Goal: Task Accomplishment & Management: Manage account settings

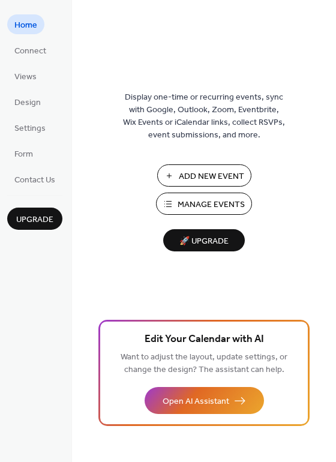
click at [217, 204] on span "Manage Events" at bounding box center [210, 204] width 67 height 13
click at [195, 205] on span "Manage Events" at bounding box center [210, 204] width 67 height 13
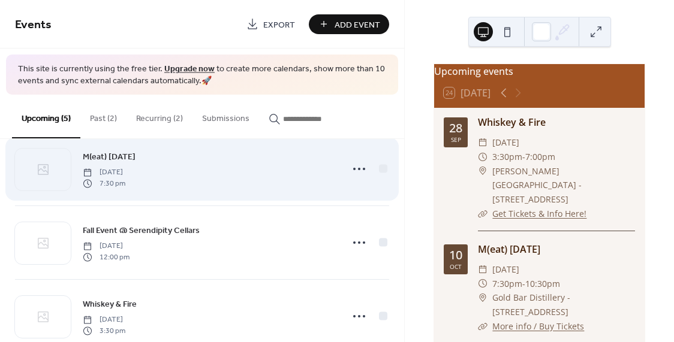
scroll to position [88, 0]
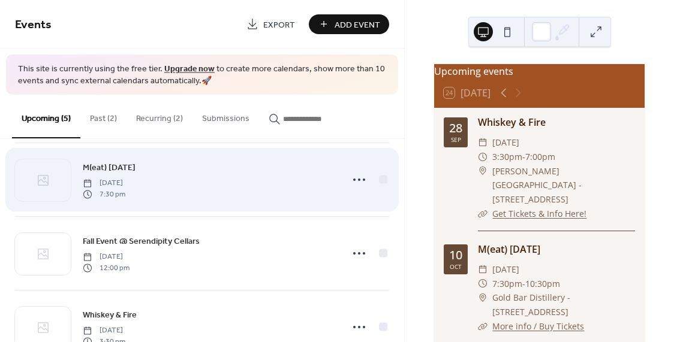
click at [239, 183] on div "M(eat) [DATE] [DATE] 7:30 pm" at bounding box center [209, 180] width 252 height 38
click at [359, 179] on icon at bounding box center [359, 179] width 19 height 19
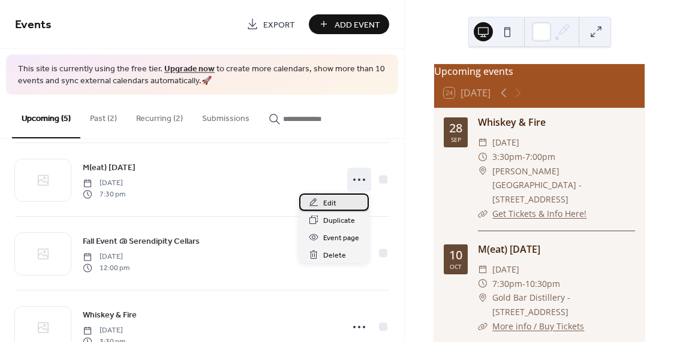
click at [332, 199] on span "Edit" at bounding box center [329, 203] width 13 height 13
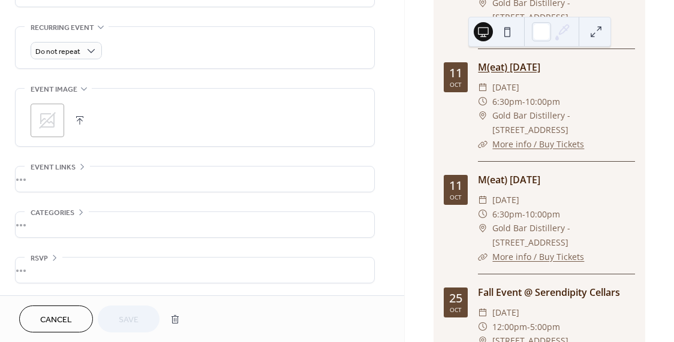
scroll to position [324, 0]
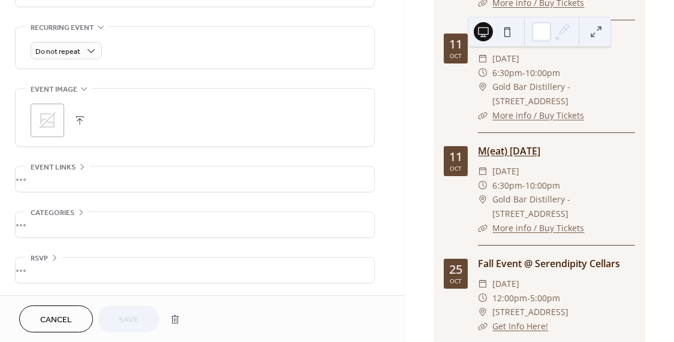
click at [503, 158] on link "M(eat) [DATE]" at bounding box center [509, 151] width 62 height 13
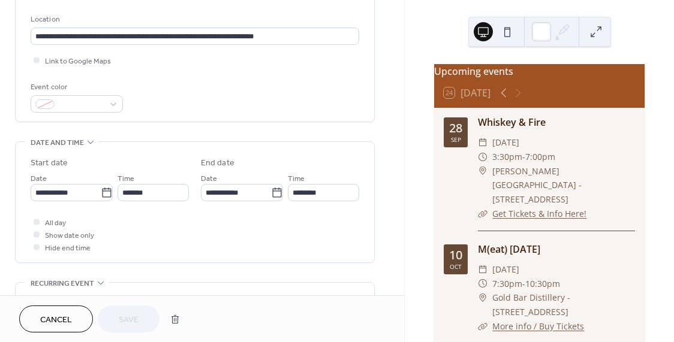
scroll to position [246, 0]
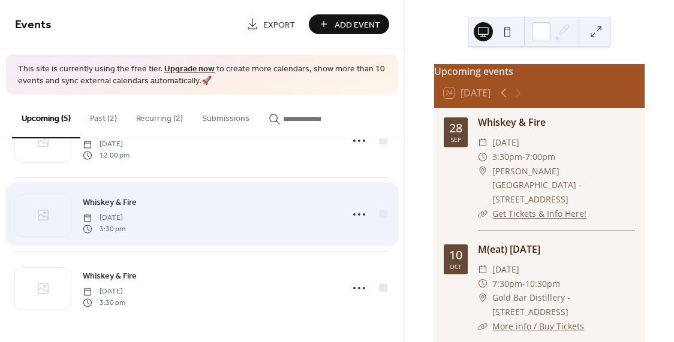
scroll to position [53, 0]
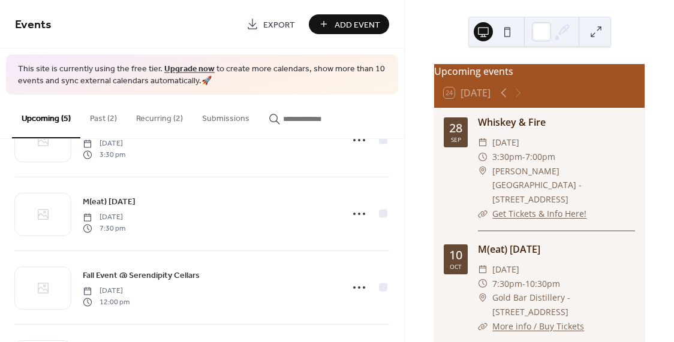
click at [161, 119] on button "Recurring (2)" at bounding box center [160, 116] width 66 height 43
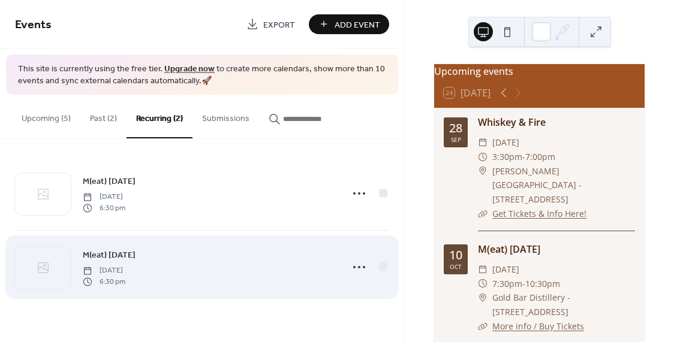
click at [125, 269] on span "[DATE]" at bounding box center [104, 271] width 43 height 11
click at [132, 246] on div "M(eat) [DATE][DATE][DATE] 6:30 pm" at bounding box center [202, 267] width 374 height 73
click at [130, 259] on span "M(eat) [DATE]" at bounding box center [109, 255] width 53 height 13
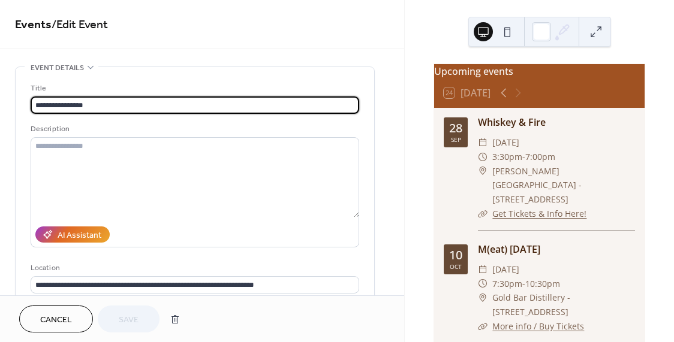
type input "**********"
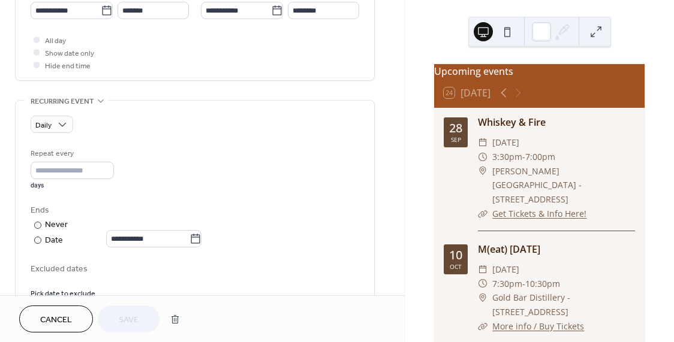
scroll to position [432, 0]
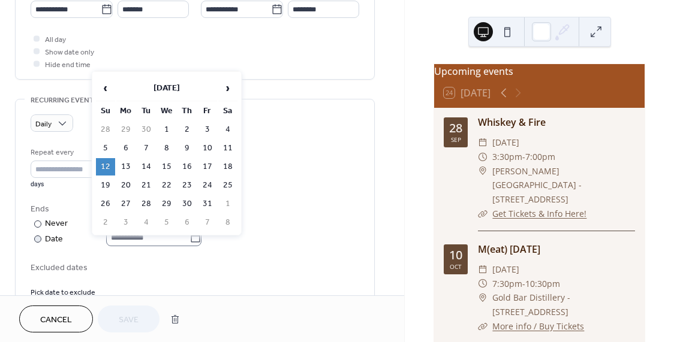
click at [201, 244] on icon at bounding box center [195, 238] width 12 height 12
click at [189, 246] on input "**********" at bounding box center [147, 237] width 83 height 17
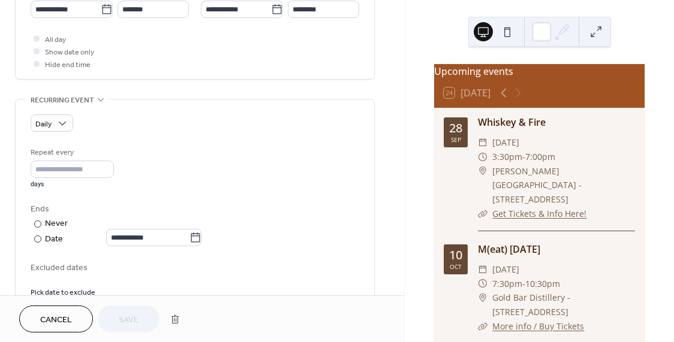
click at [258, 246] on div "**********" at bounding box center [195, 224] width 329 height 43
click at [71, 318] on span "Cancel" at bounding box center [56, 320] width 32 height 13
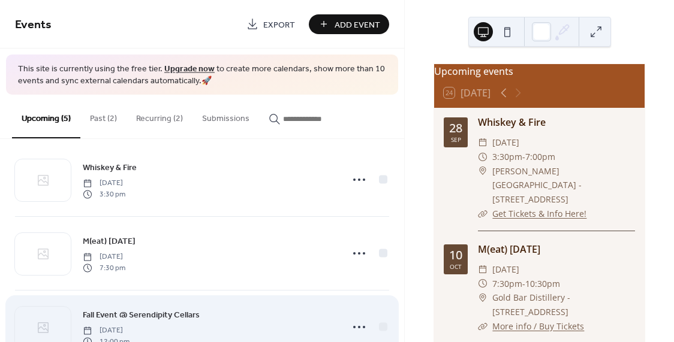
scroll to position [10, 0]
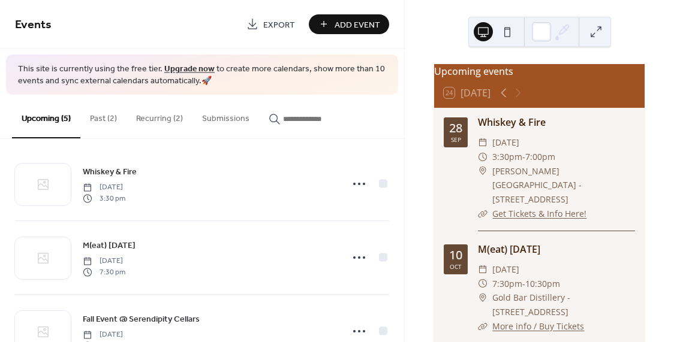
click at [162, 116] on button "Recurring (2)" at bounding box center [160, 116] width 66 height 43
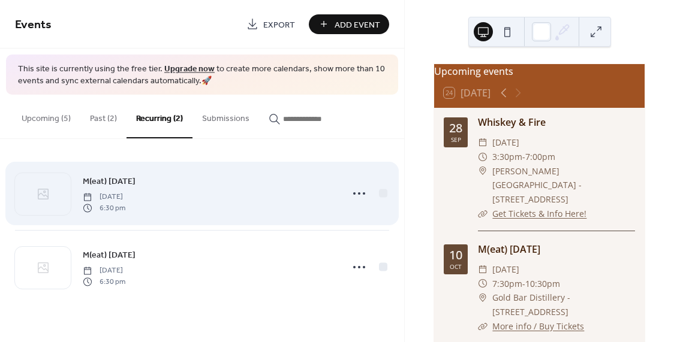
click at [177, 212] on div "M(eat) [DATE][DATE][DATE] 6:30 pm" at bounding box center [202, 193] width 374 height 73
click at [355, 195] on icon at bounding box center [359, 193] width 19 height 19
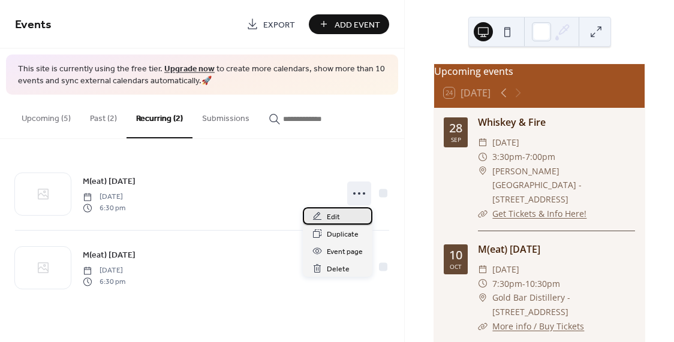
click at [329, 210] on div "Edit" at bounding box center [338, 215] width 70 height 17
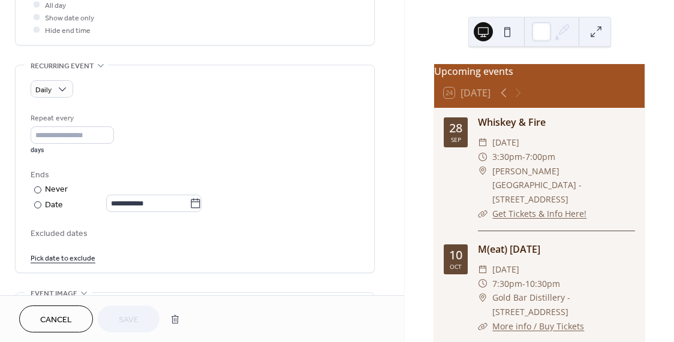
scroll to position [474, 0]
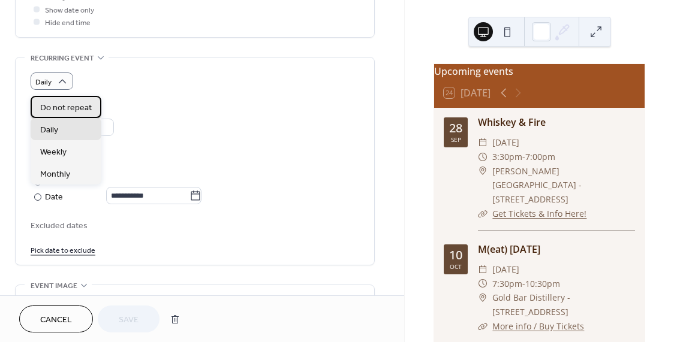
click at [74, 106] on span "Do not repeat" at bounding box center [66, 108] width 52 height 13
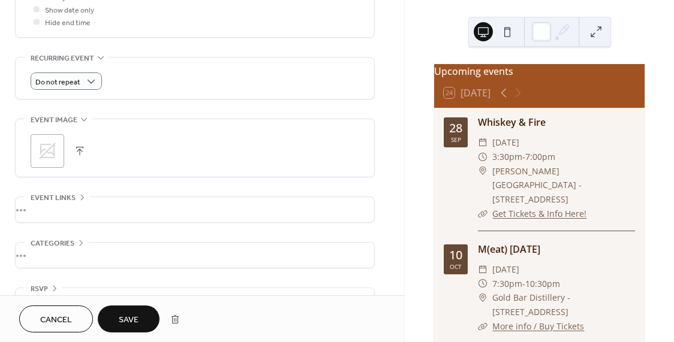
click at [131, 321] on span "Save" at bounding box center [129, 320] width 20 height 13
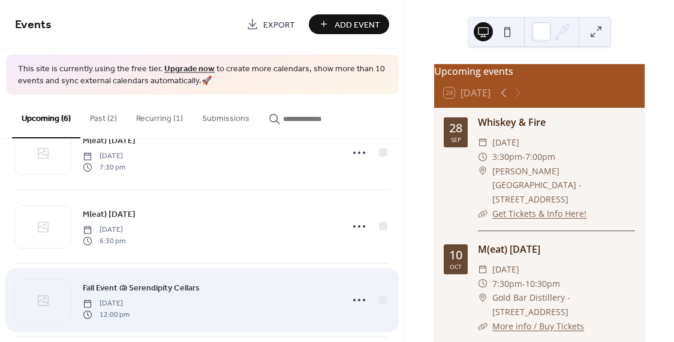
scroll to position [120, 0]
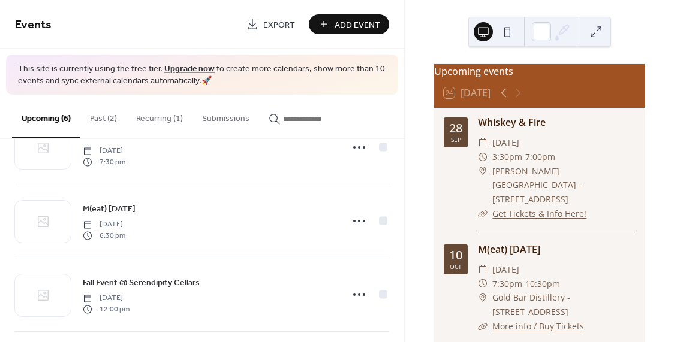
click at [165, 122] on button "Recurring (1)" at bounding box center [160, 116] width 66 height 43
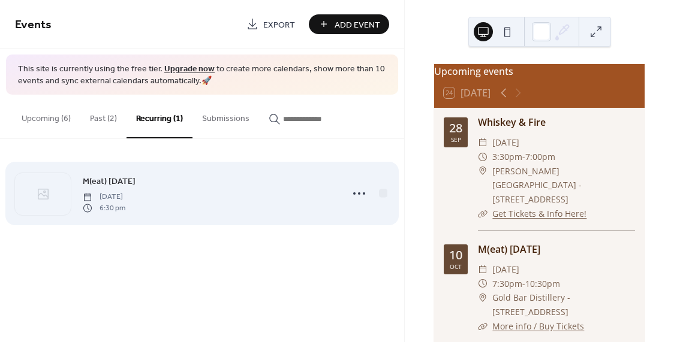
click at [125, 198] on span "Saturday, October 11, 2025" at bounding box center [104, 197] width 43 height 11
click at [357, 194] on icon at bounding box center [359, 193] width 19 height 19
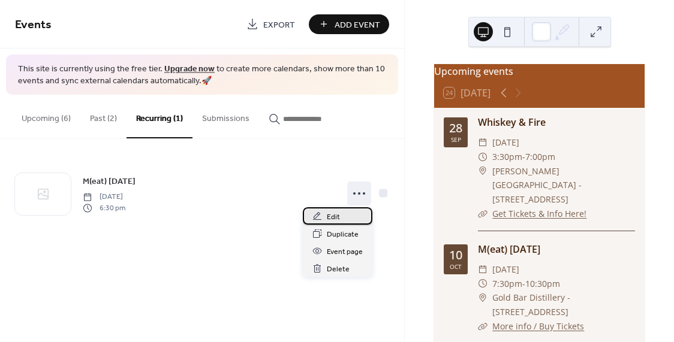
click at [343, 214] on div "Edit" at bounding box center [338, 215] width 70 height 17
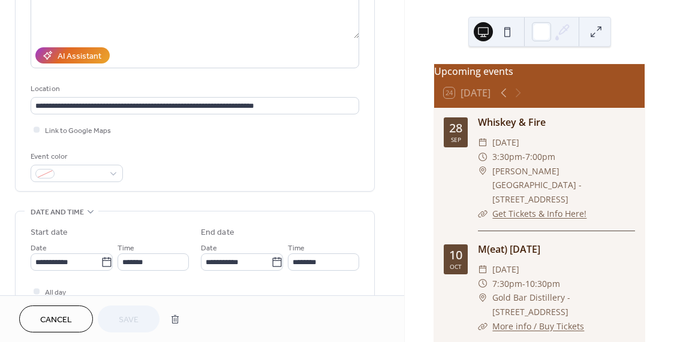
scroll to position [269, 0]
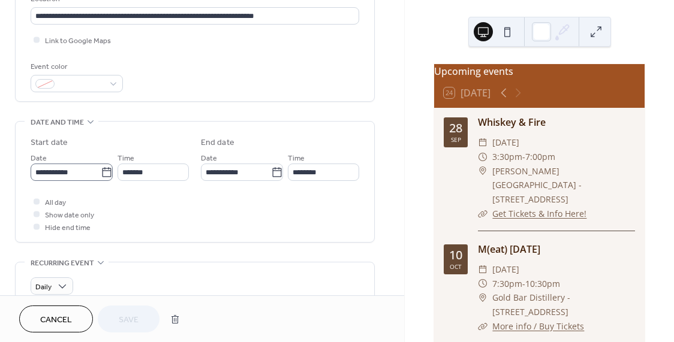
click at [101, 175] on icon at bounding box center [107, 173] width 12 height 12
click at [101, 175] on input "**********" at bounding box center [66, 172] width 70 height 17
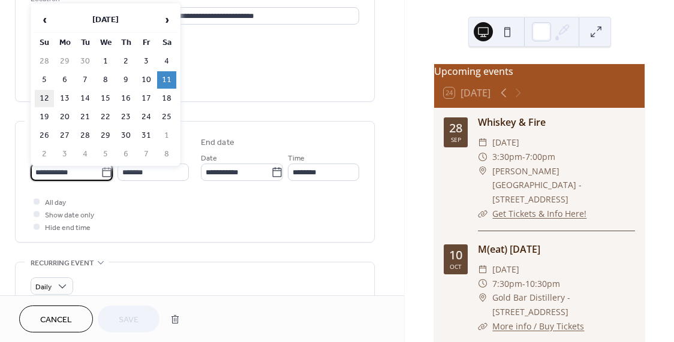
click at [40, 95] on td "12" at bounding box center [44, 98] width 19 height 17
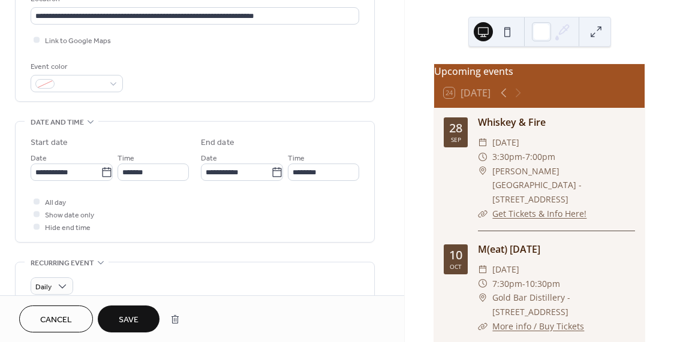
type input "**********"
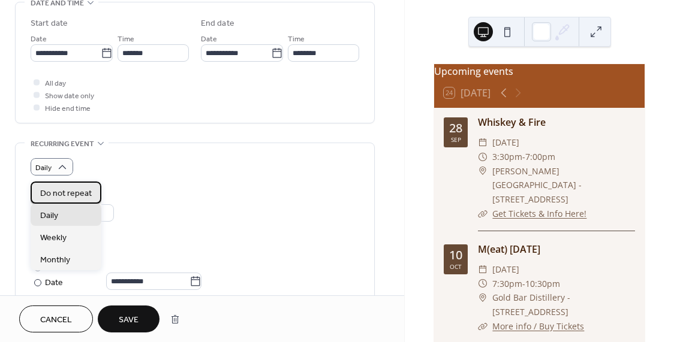
click at [64, 194] on span "Do not repeat" at bounding box center [66, 194] width 52 height 13
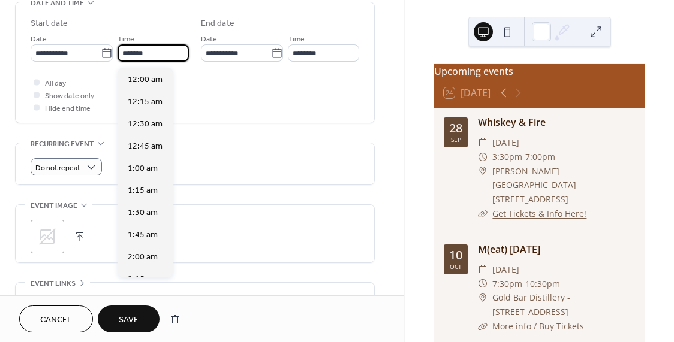
click at [124, 55] on input "*******" at bounding box center [153, 52] width 71 height 17
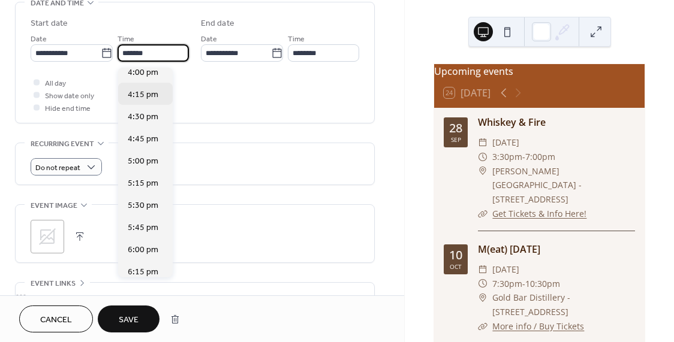
scroll to position [1419, 0]
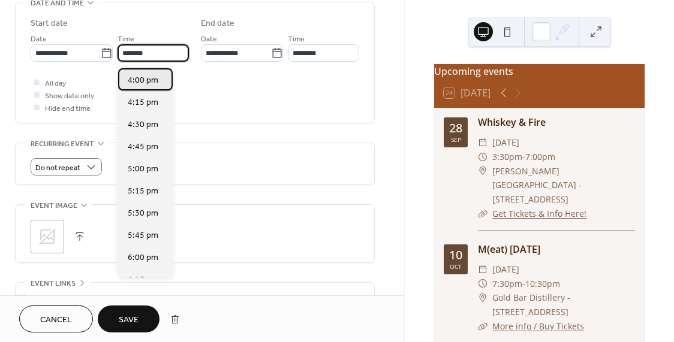
click at [143, 82] on span "4:00 pm" at bounding box center [143, 80] width 31 height 13
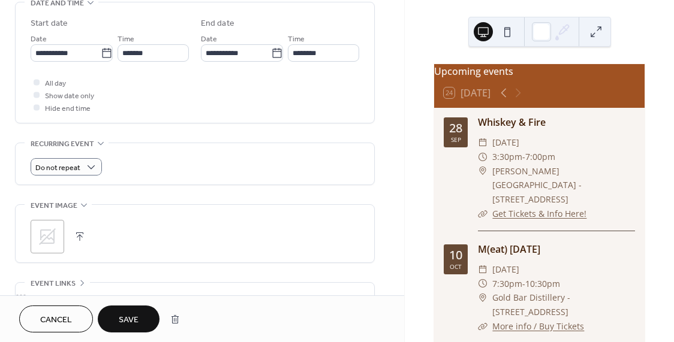
type input "*******"
click at [117, 313] on button "Save" at bounding box center [129, 319] width 62 height 27
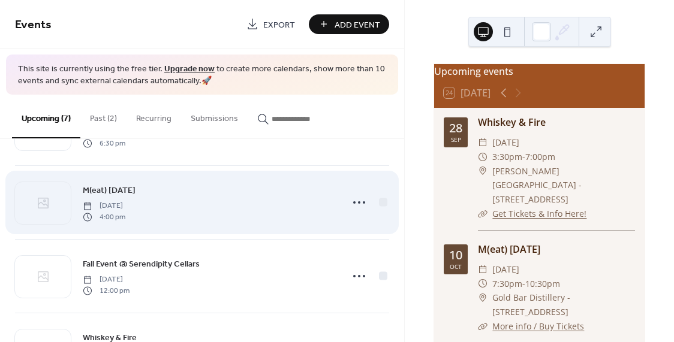
scroll to position [226, 0]
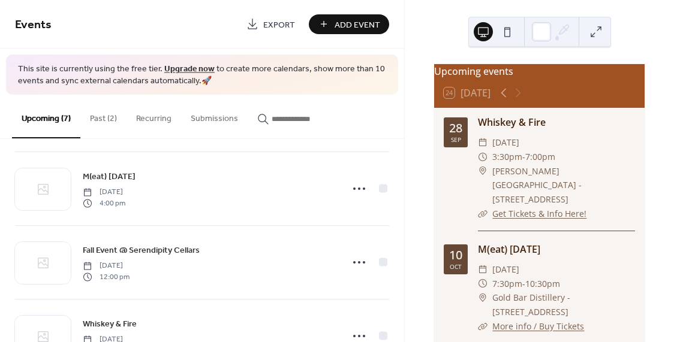
click at [108, 115] on button "Past (2)" at bounding box center [103, 116] width 46 height 43
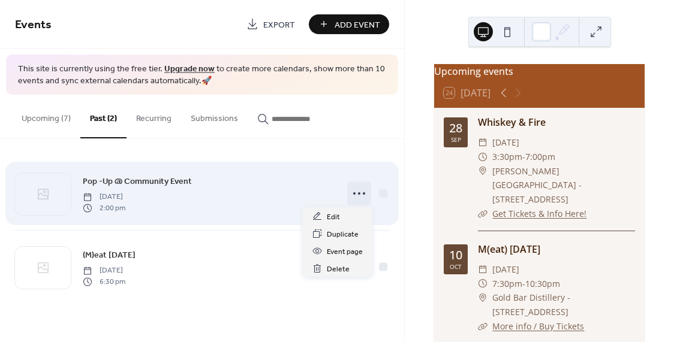
click at [357, 192] on icon at bounding box center [359, 193] width 19 height 19
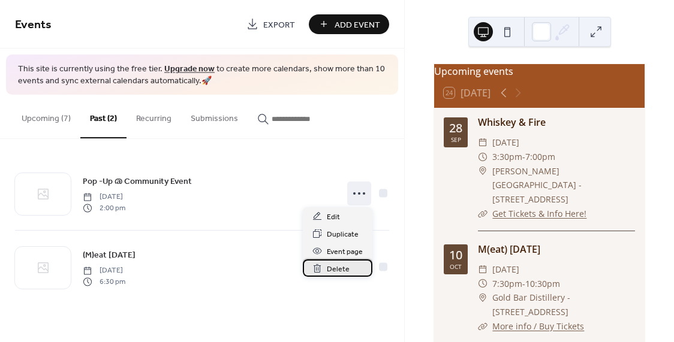
click at [344, 272] on span "Delete" at bounding box center [338, 269] width 23 height 13
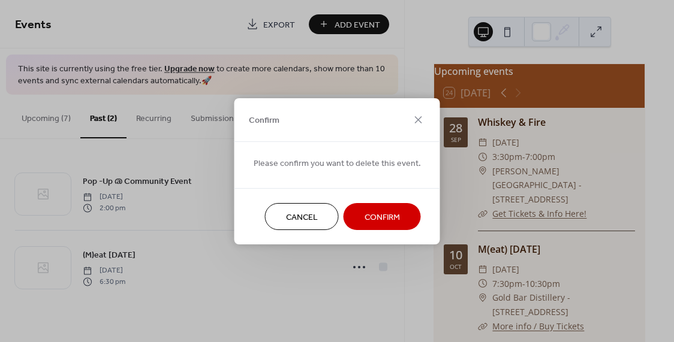
click at [387, 218] on span "Confirm" at bounding box center [382, 217] width 35 height 13
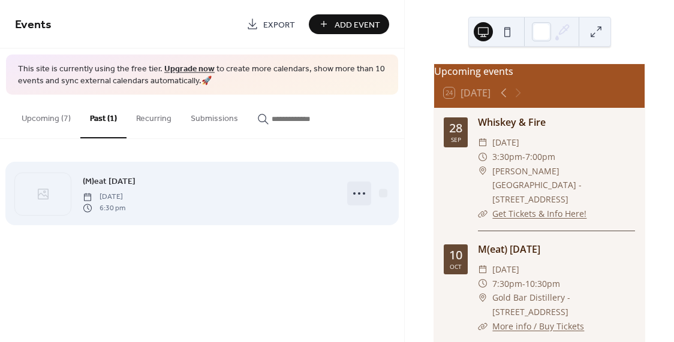
click at [354, 190] on icon at bounding box center [359, 193] width 19 height 19
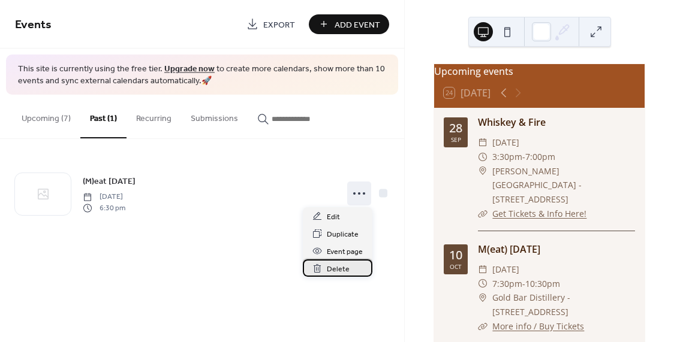
click at [337, 264] on span "Delete" at bounding box center [338, 269] width 23 height 13
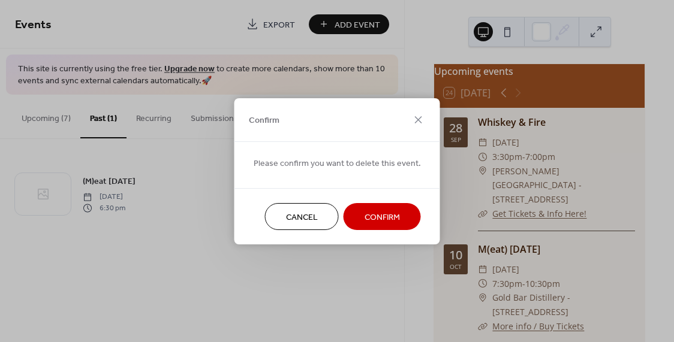
click at [388, 220] on span "Confirm" at bounding box center [382, 217] width 35 height 13
